Goal: Information Seeking & Learning: Learn about a topic

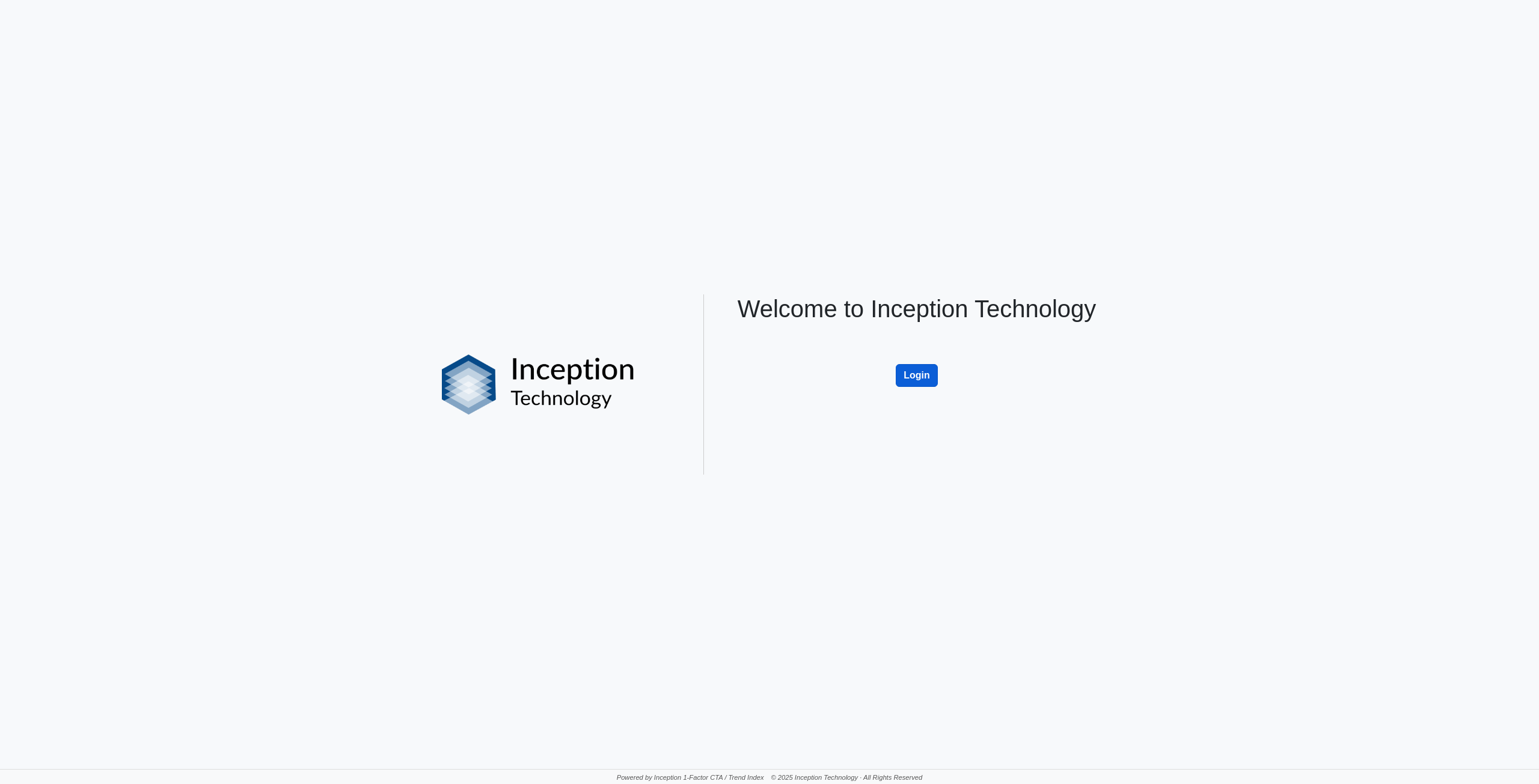
click at [925, 368] on button "Login" at bounding box center [917, 375] width 42 height 23
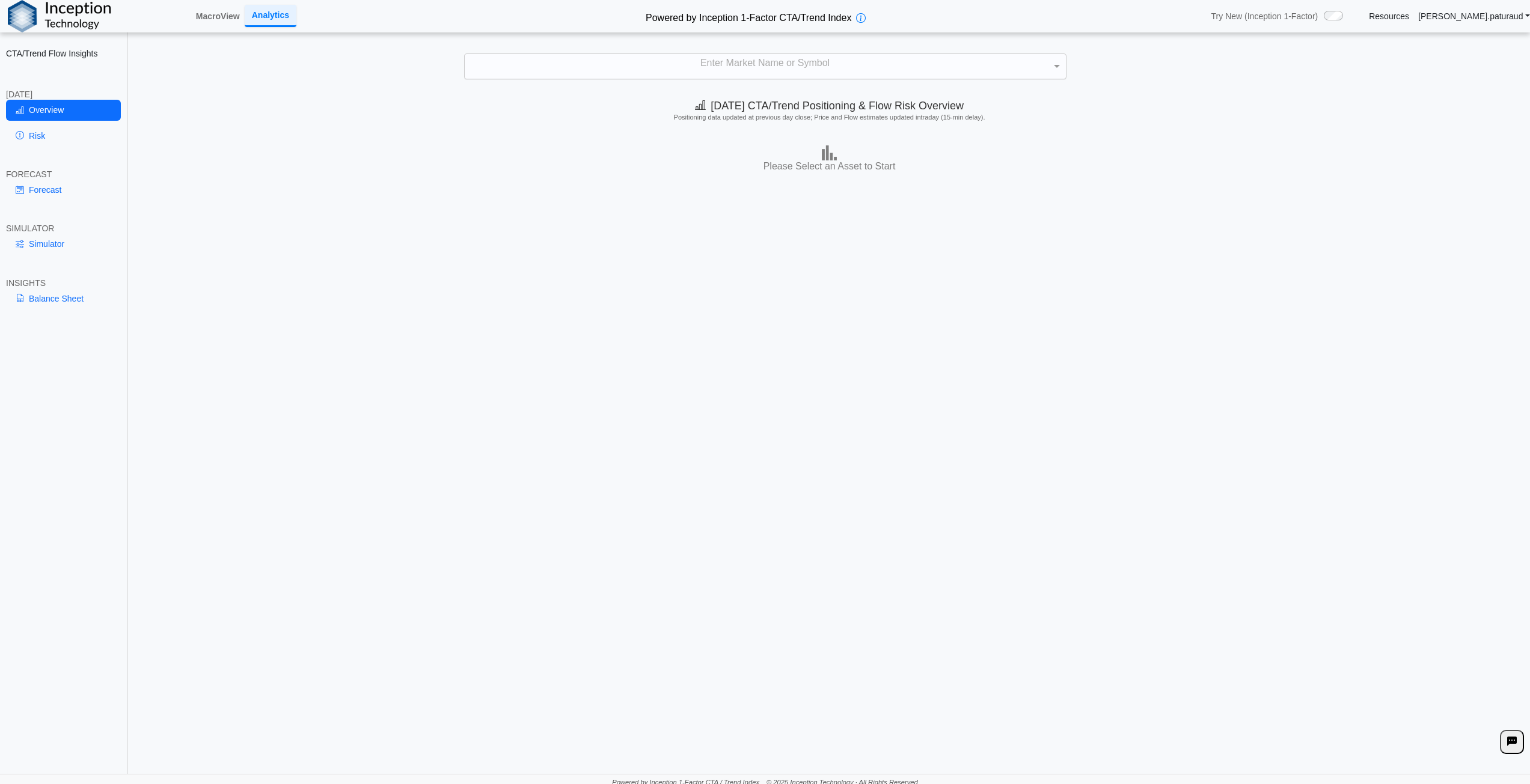
click at [784, 75] on div "Enter Market Name or Symbol" at bounding box center [765, 67] width 601 height 25
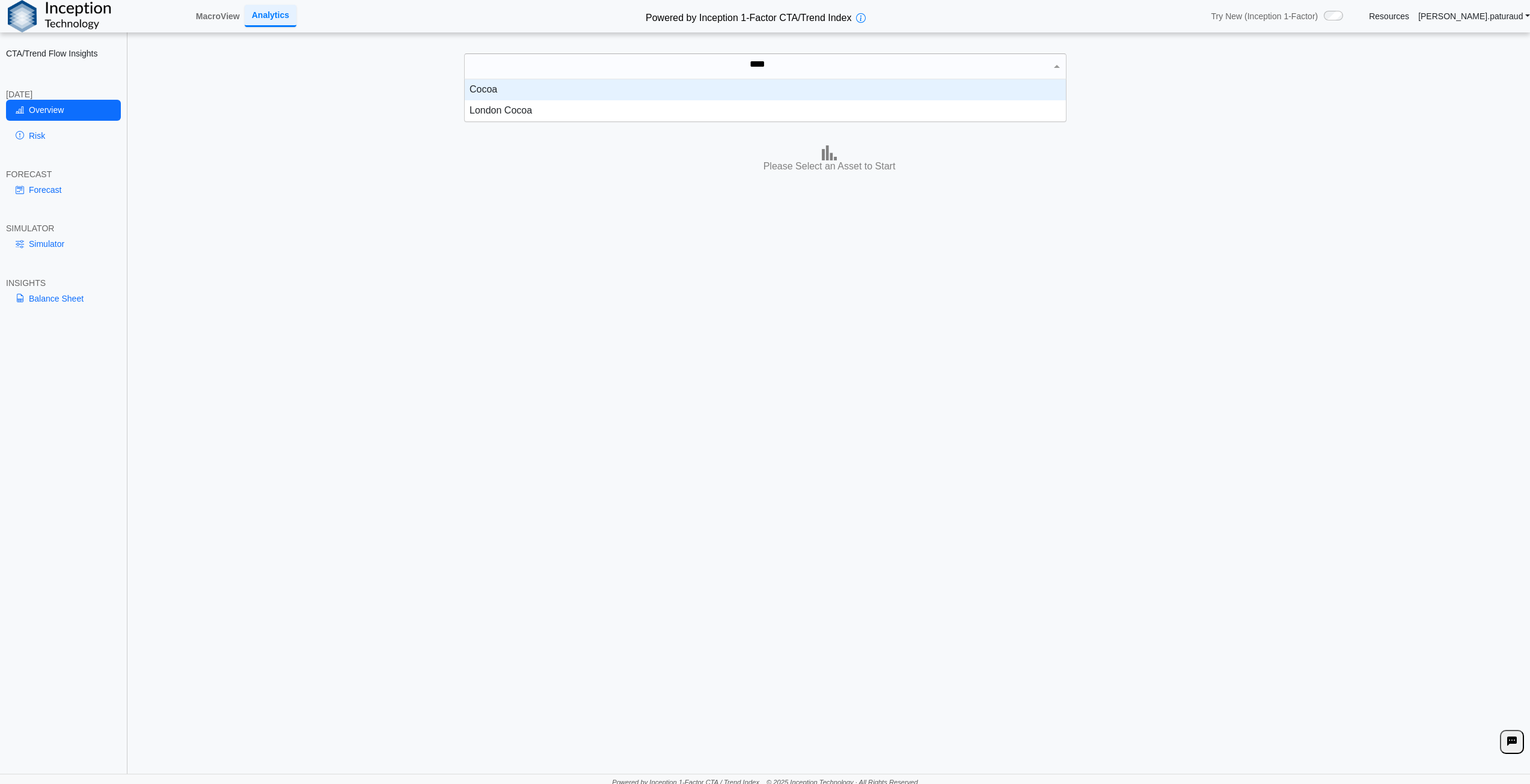
scroll to position [33, 592]
type input "*****"
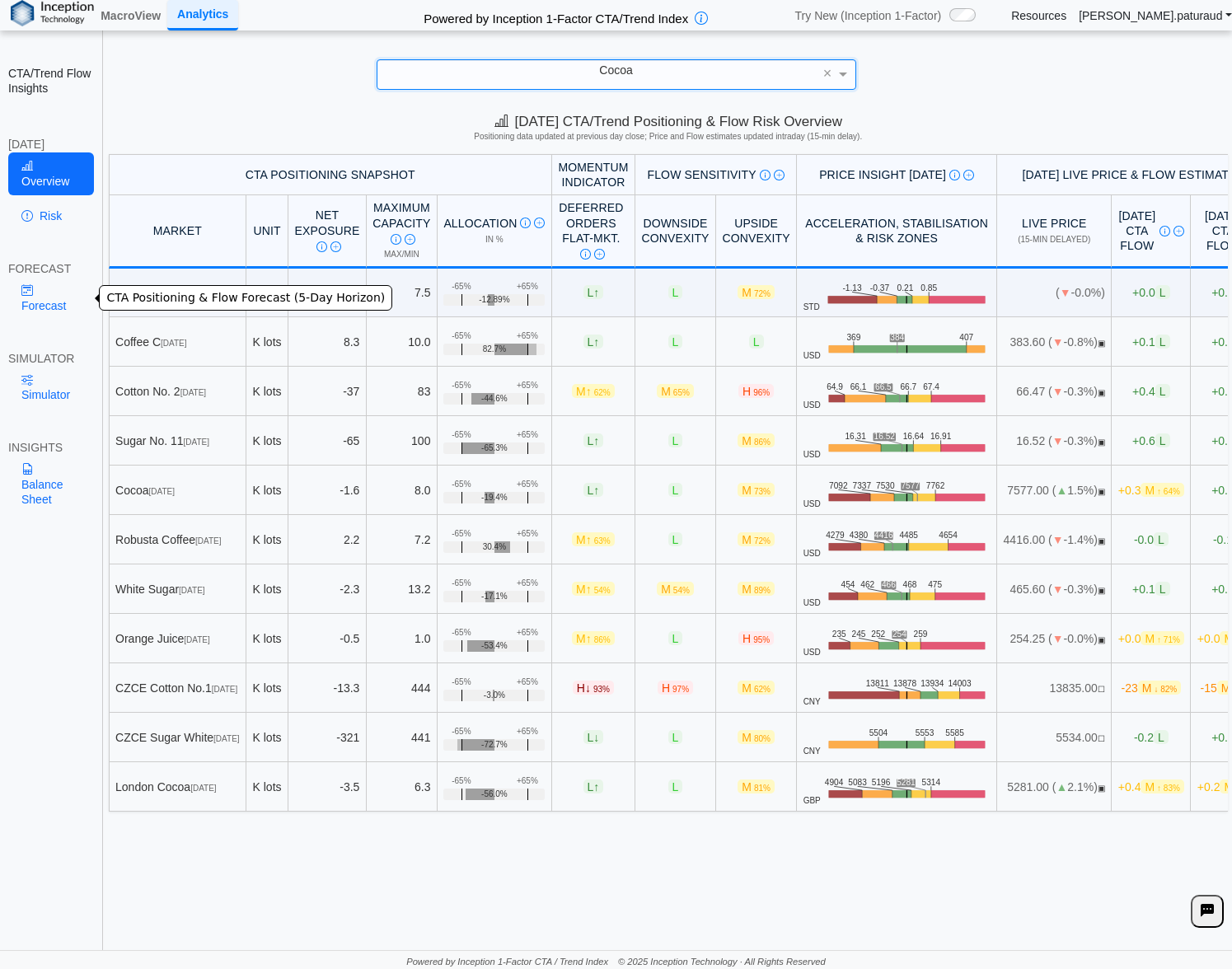
click at [45, 306] on link "Forecast" at bounding box center [51, 297] width 86 height 43
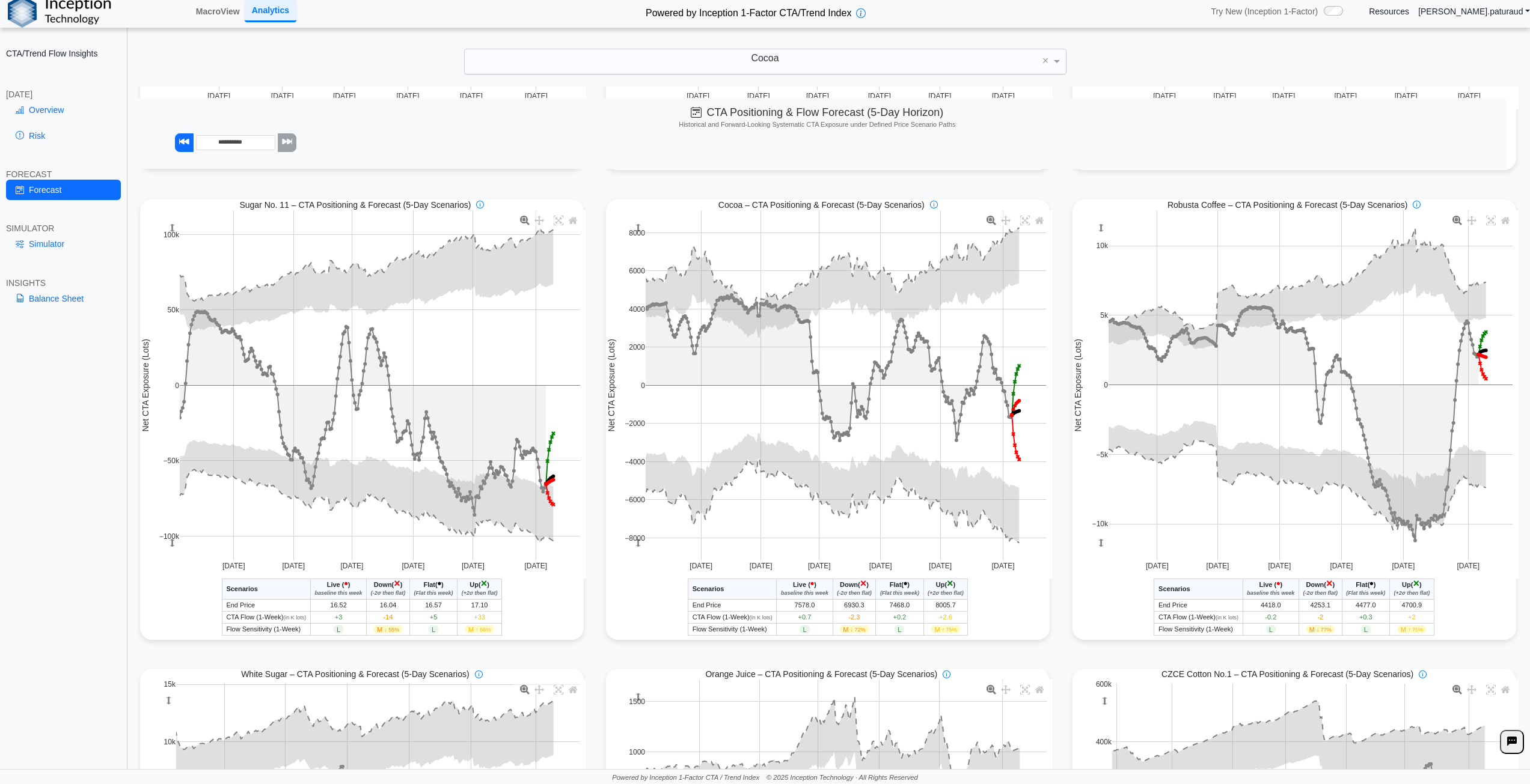
scroll to position [506, 0]
